Goal: Navigation & Orientation: Find specific page/section

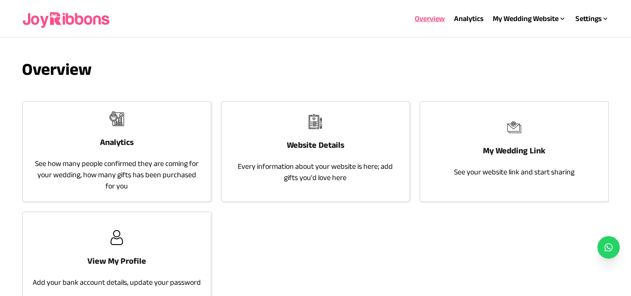
click at [326, 143] on h3 "Website Details" at bounding box center [315, 144] width 57 height 13
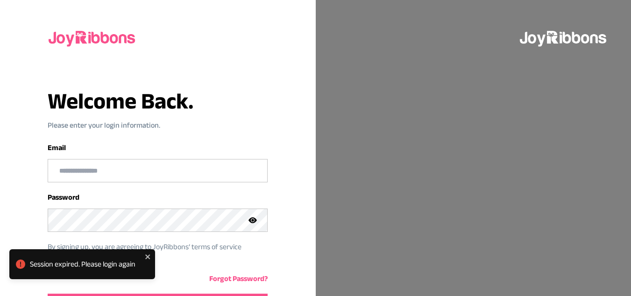
scroll to position [63, 0]
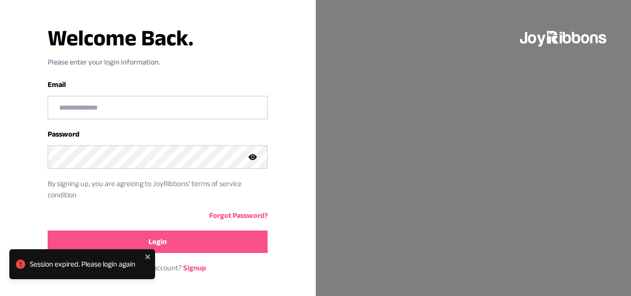
type input "**********"
click at [189, 244] on button "Login" at bounding box center [158, 241] width 220 height 22
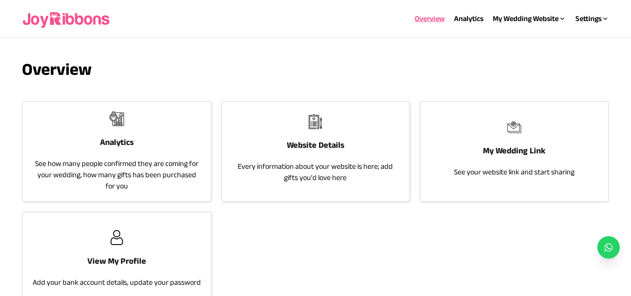
click at [510, 138] on div "My Wedding Link See your website link and start sharing" at bounding box center [513, 148] width 187 height 93
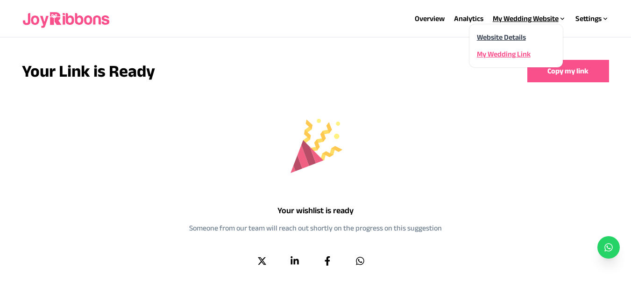
click at [503, 36] on link "Website Details" at bounding box center [501, 37] width 49 height 8
